Goal: Book appointment/travel/reservation

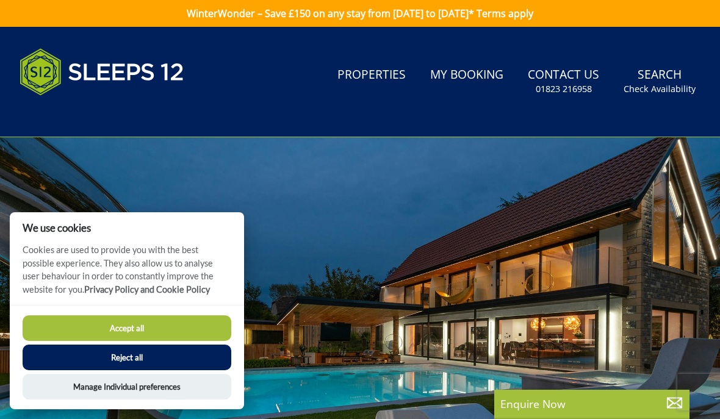
click at [112, 321] on button "Accept all" at bounding box center [127, 329] width 209 height 26
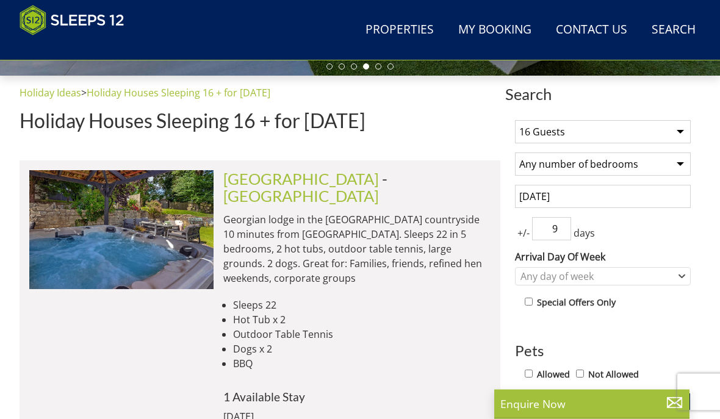
scroll to position [415, 0]
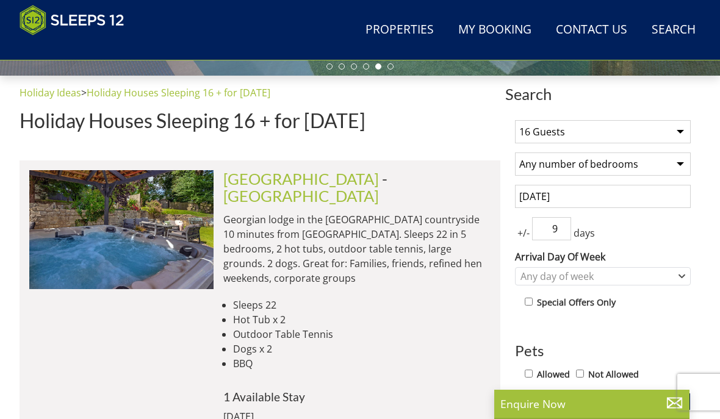
click at [257, 187] on link "[GEOGRAPHIC_DATA]" at bounding box center [301, 179] width 156 height 18
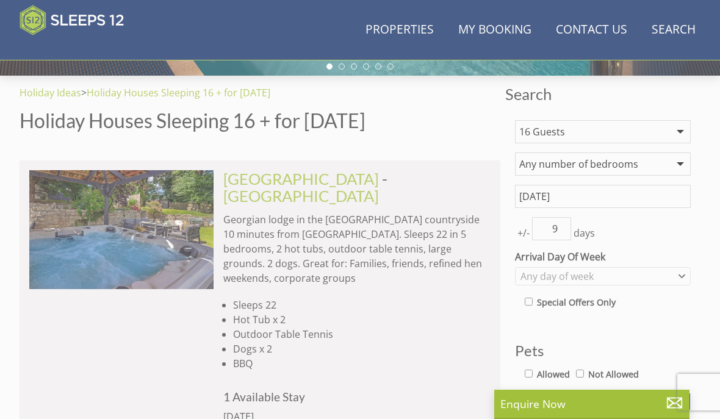
scroll to position [0, 554]
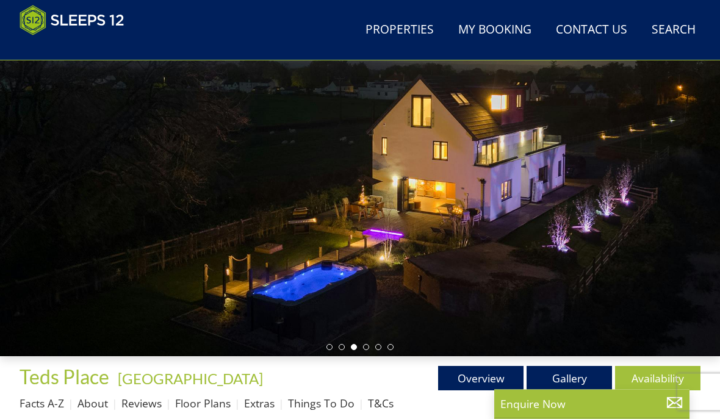
scroll to position [146, 0]
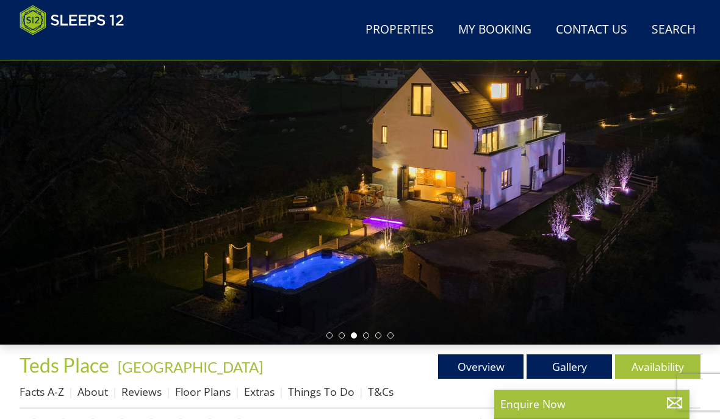
click at [561, 363] on link "Gallery" at bounding box center [569, 367] width 85 height 24
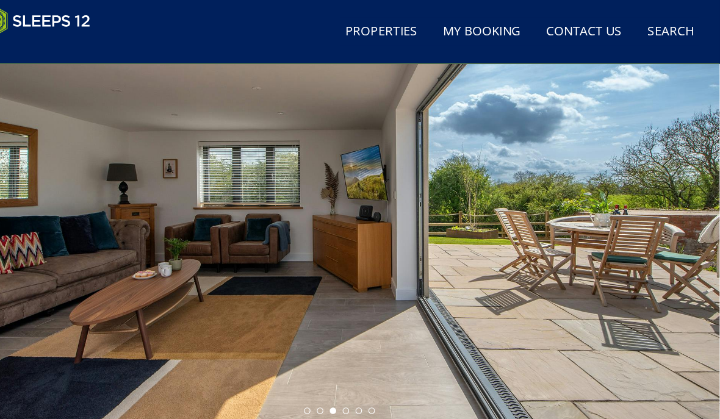
scroll to position [96, 0]
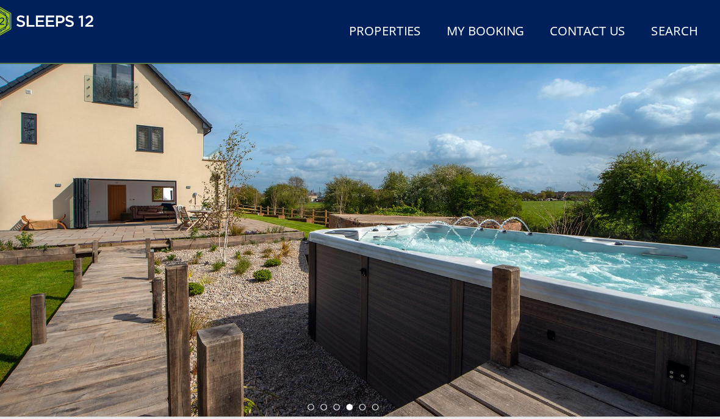
click at [540, 411] on link "Gallery" at bounding box center [569, 417] width 85 height 24
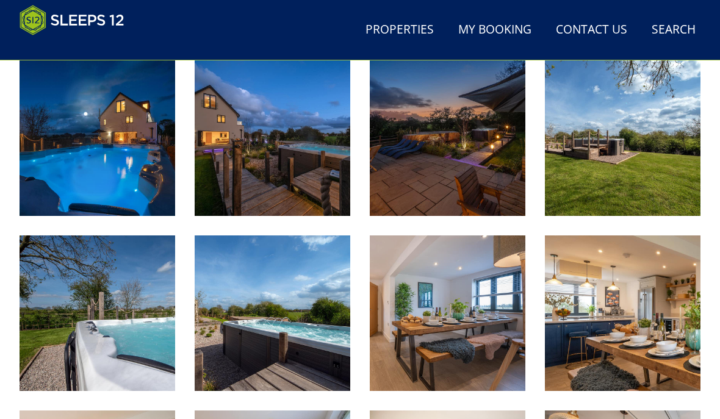
scroll to position [517, 0]
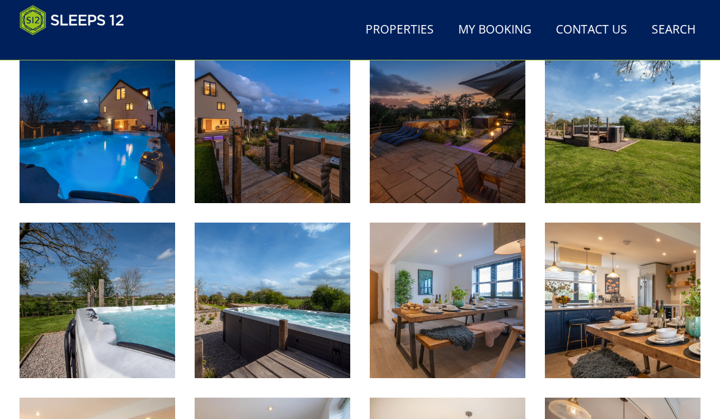
click at [604, 148] on img at bounding box center [623, 126] width 156 height 156
click at [415, 306] on img at bounding box center [448, 301] width 156 height 156
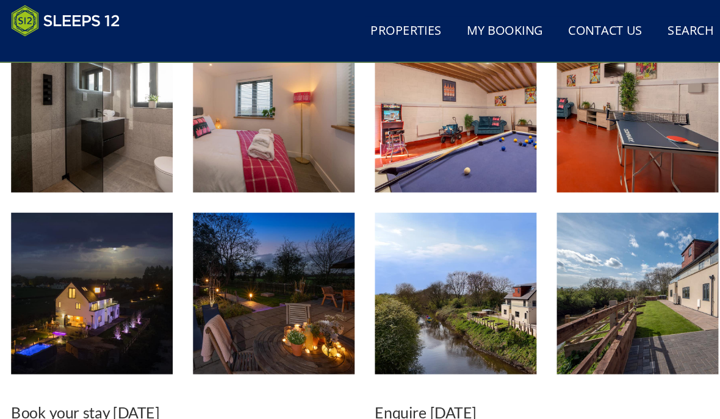
scroll to position [1785, 0]
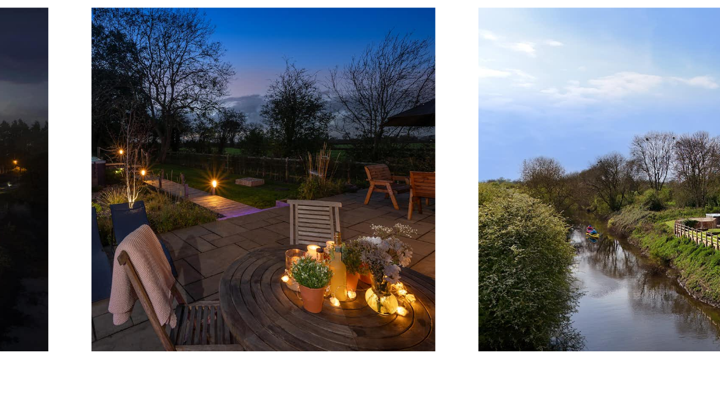
click at [195, 181] on img at bounding box center [273, 259] width 156 height 156
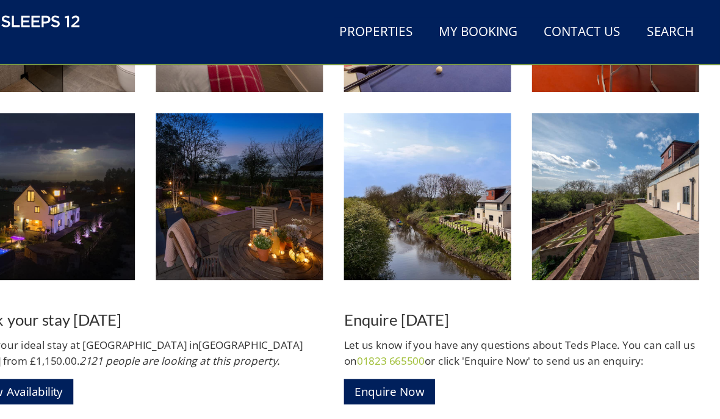
scroll to position [1861, 0]
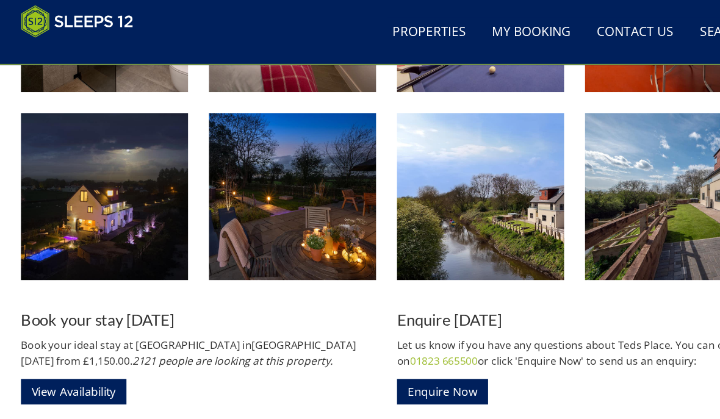
click at [71, 183] on img at bounding box center [98, 184] width 156 height 156
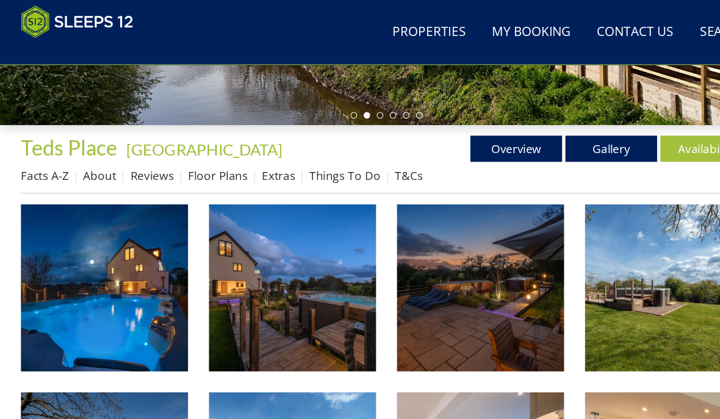
scroll to position [374, 0]
click at [467, 137] on link "Overview" at bounding box center [480, 138] width 85 height 24
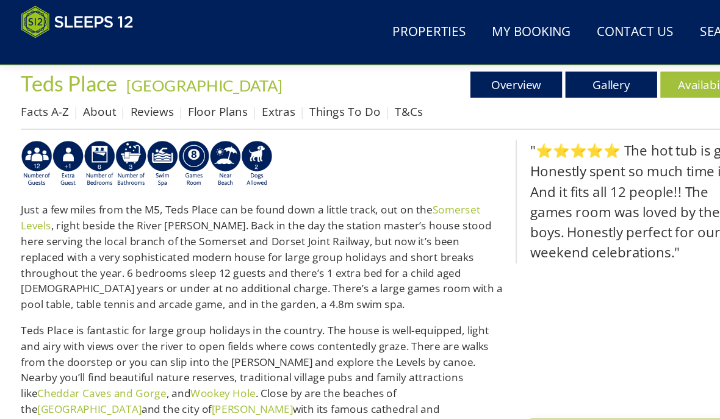
scroll to position [434, 0]
click at [256, 111] on link "Extras" at bounding box center [259, 103] width 31 height 15
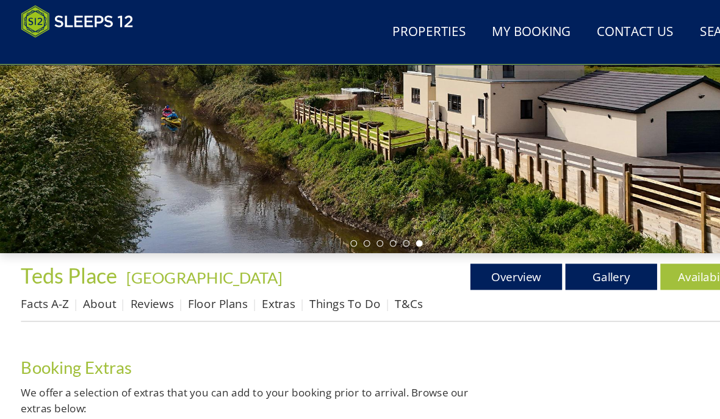
scroll to position [254, 0]
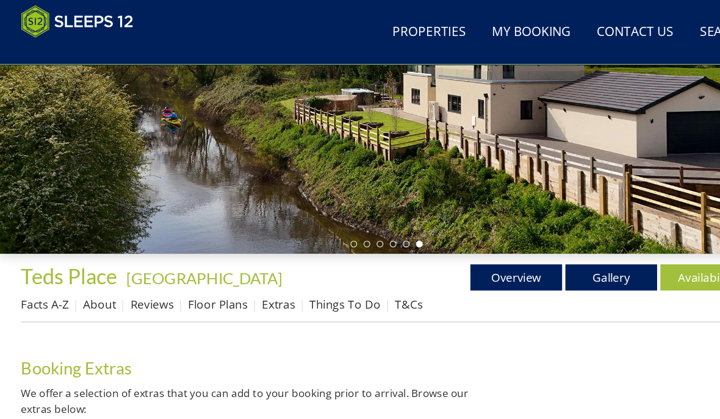
click at [206, 278] on link "Floor Plans" at bounding box center [203, 284] width 56 height 15
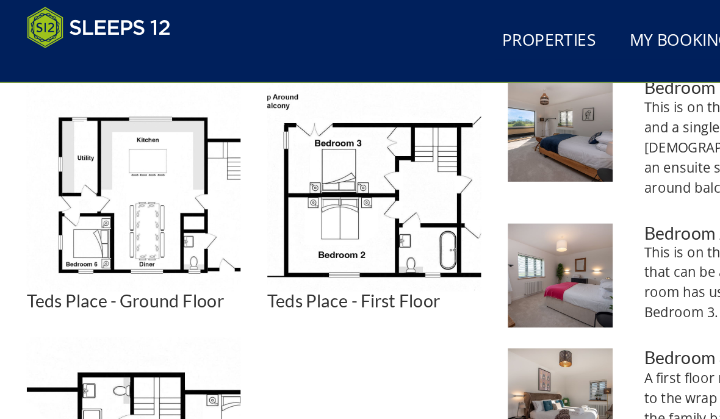
scroll to position [555, 0]
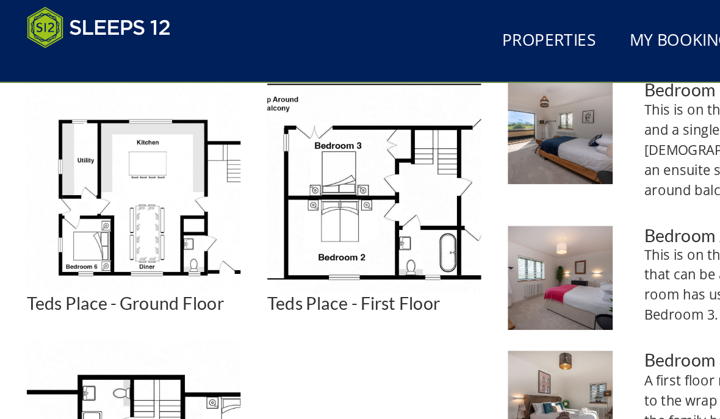
click at [128, 176] on img at bounding box center [98, 137] width 156 height 156
click at [106, 132] on img at bounding box center [98, 137] width 156 height 156
click at [228, 147] on img at bounding box center [273, 137] width 156 height 156
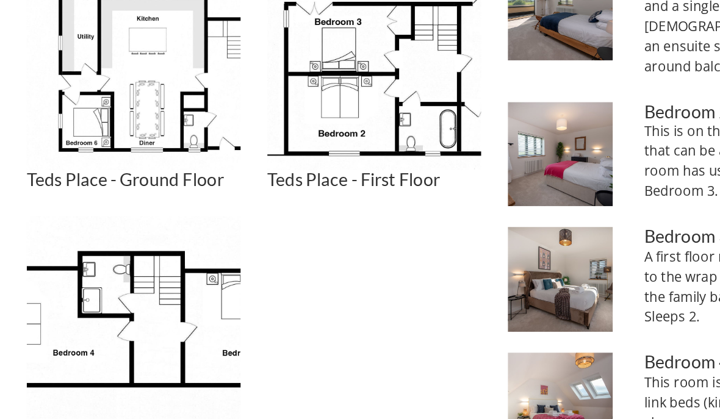
scroll to position [571, 0]
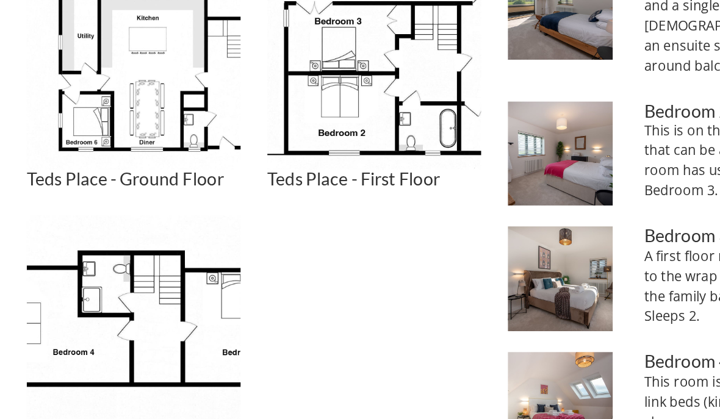
click at [56, 231] on img at bounding box center [98, 309] width 156 height 156
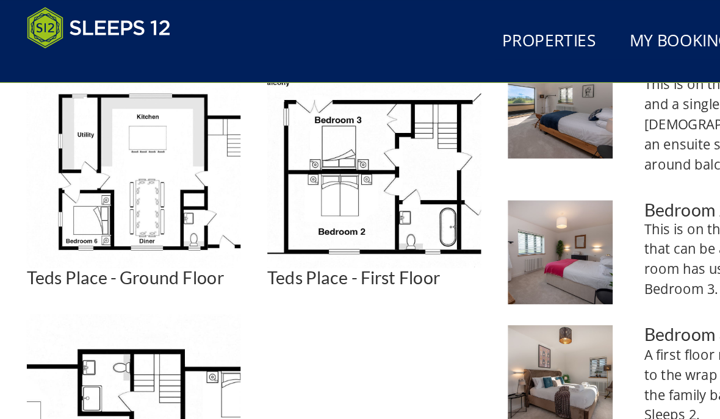
scroll to position [573, 0]
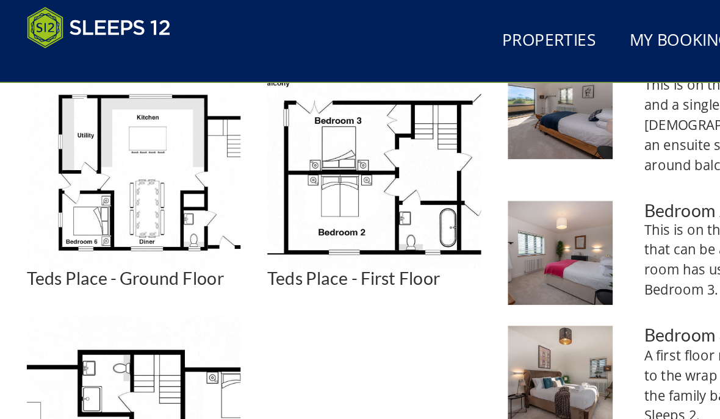
click at [235, 151] on img at bounding box center [273, 118] width 156 height 156
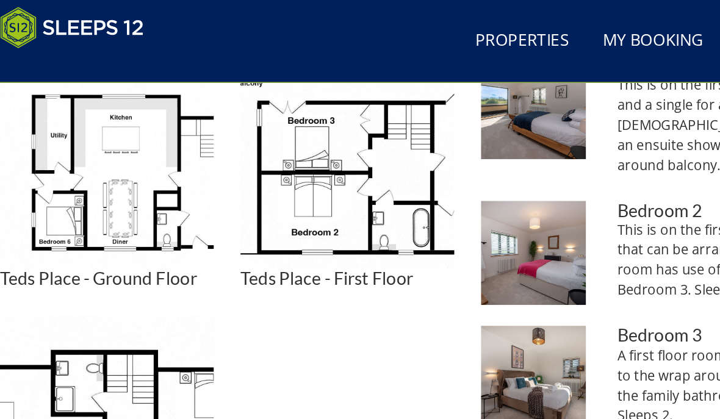
click at [213, 159] on img at bounding box center [273, 118] width 156 height 156
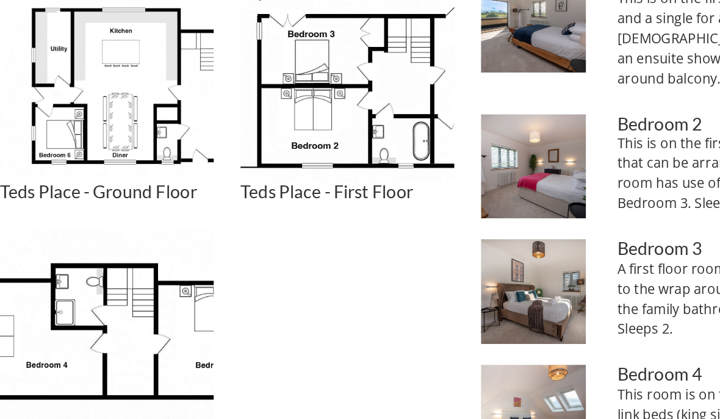
click at [232, 99] on img at bounding box center [273, 118] width 156 height 156
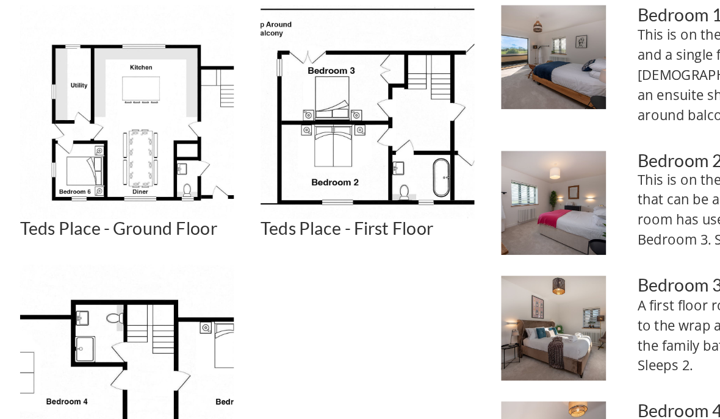
scroll to position [536, 0]
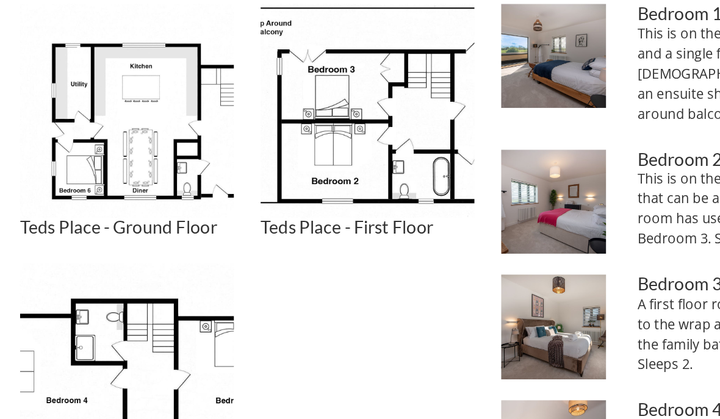
click at [239, 128] on img at bounding box center [273, 156] width 156 height 156
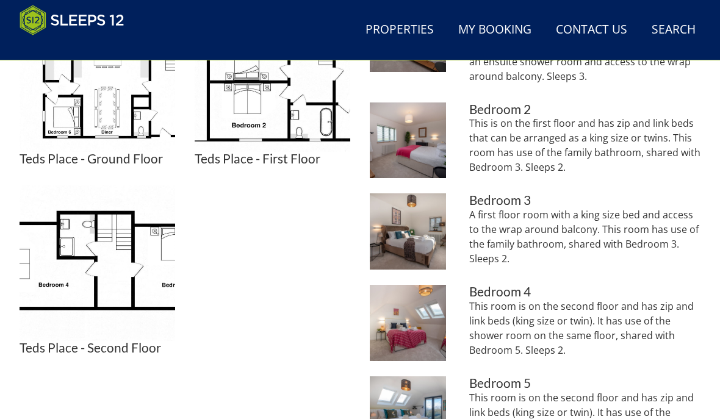
scroll to position [611, 0]
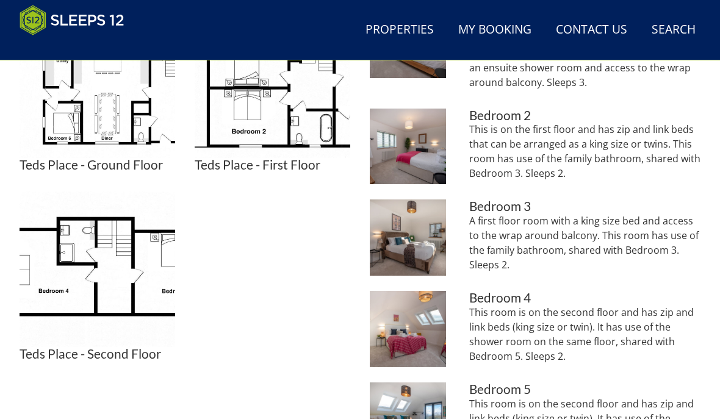
click at [68, 267] on img at bounding box center [98, 270] width 156 height 156
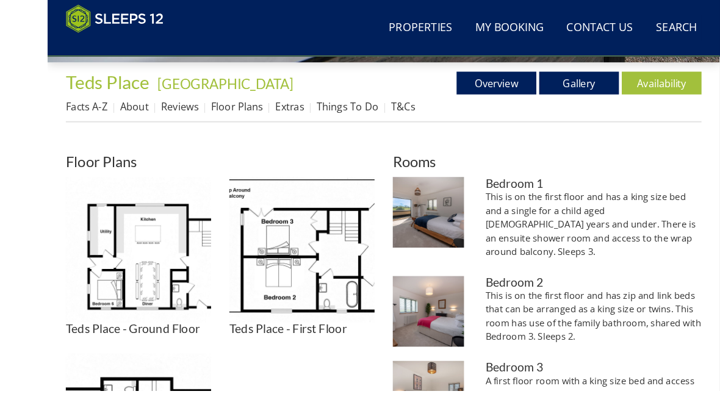
scroll to position [492, 0]
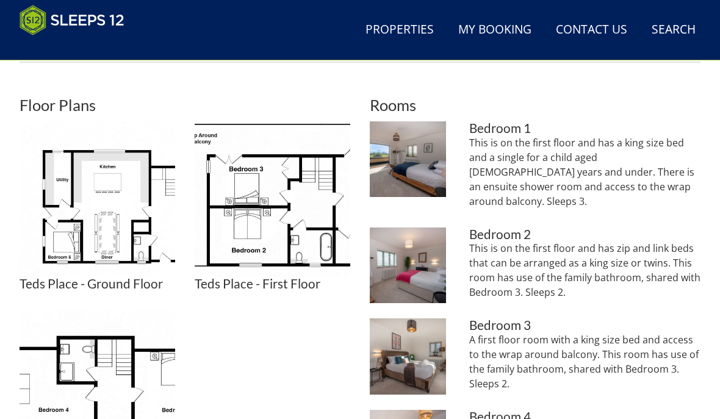
click at [116, 385] on img at bounding box center [98, 389] width 156 height 156
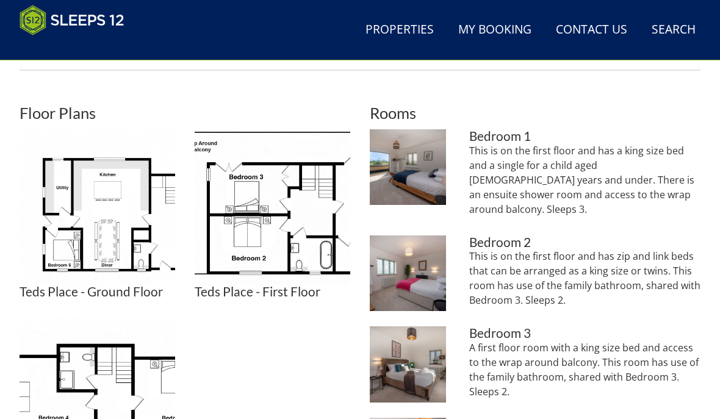
scroll to position [480, 0]
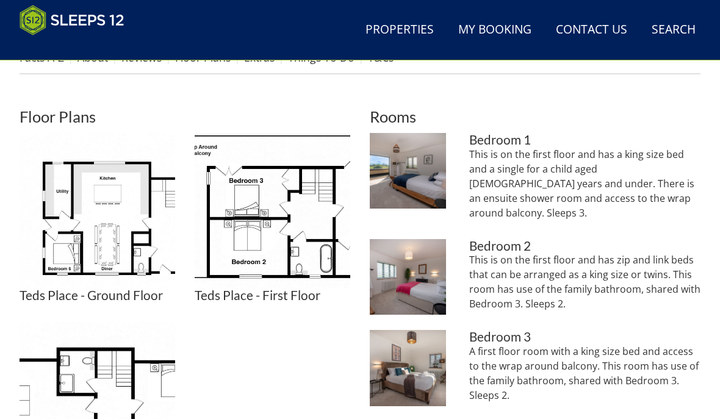
click at [269, 222] on img at bounding box center [273, 211] width 156 height 156
click at [246, 214] on img at bounding box center [273, 211] width 156 height 156
click at [416, 173] on img at bounding box center [408, 171] width 76 height 76
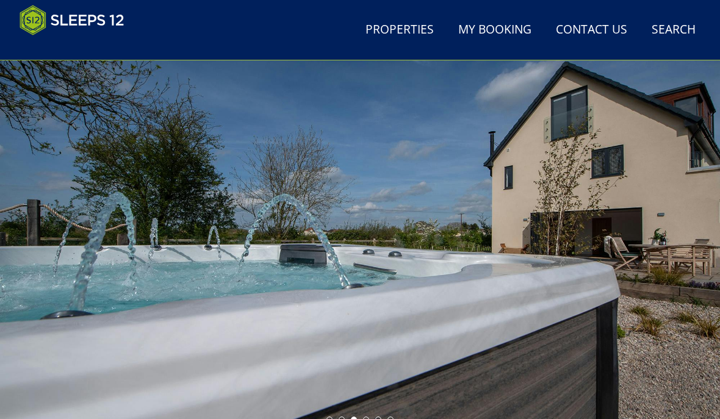
scroll to position [62, 0]
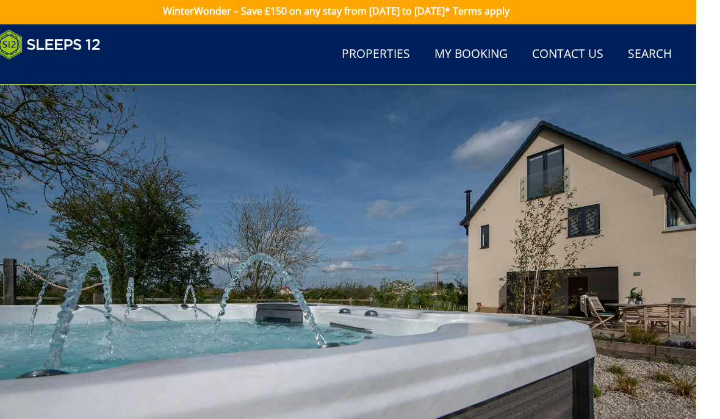
scroll to position [84, 0]
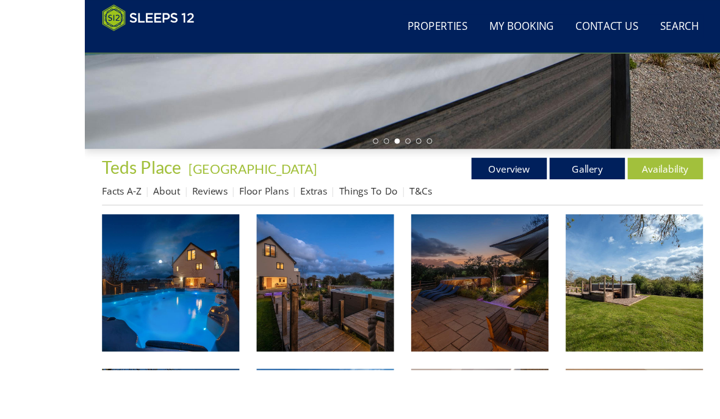
scroll to position [415, 0]
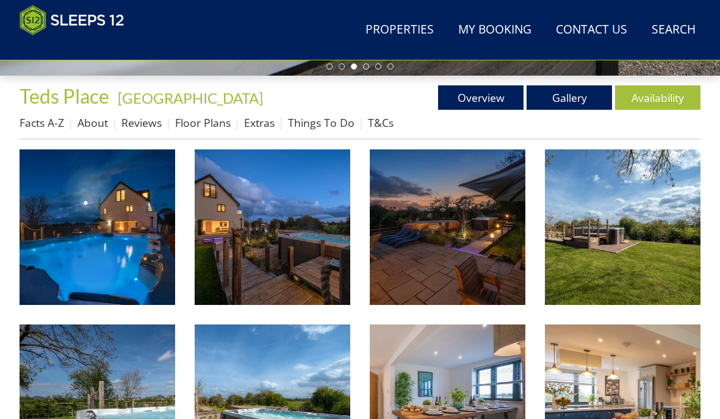
click at [404, 242] on img at bounding box center [448, 228] width 156 height 156
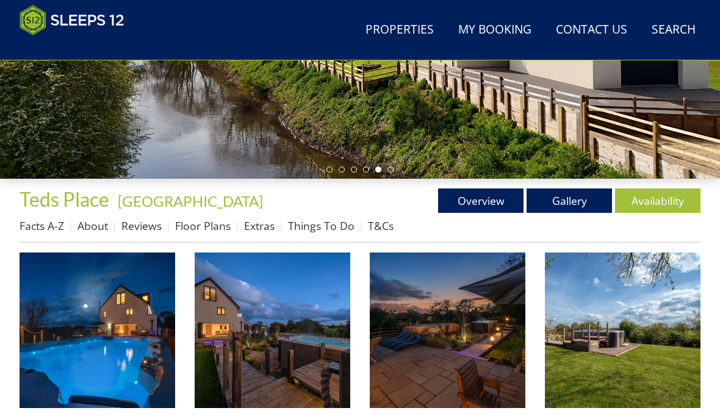
scroll to position [312, 0]
click at [464, 201] on link "Overview" at bounding box center [480, 201] width 85 height 24
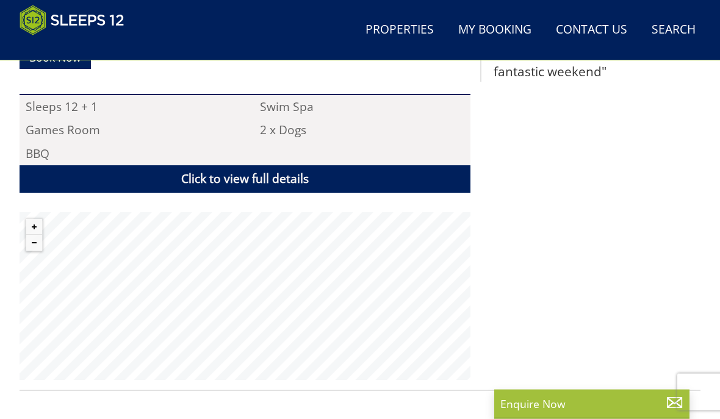
scroll to position [807, 0]
